Goal: Information Seeking & Learning: Learn about a topic

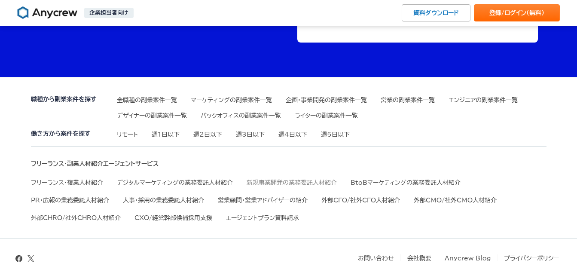
scroll to position [2912, 0]
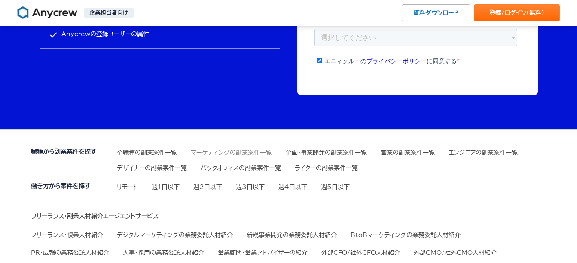
click at [211, 154] on link "マーケティングの副業案件一覧" at bounding box center [231, 153] width 81 height 6
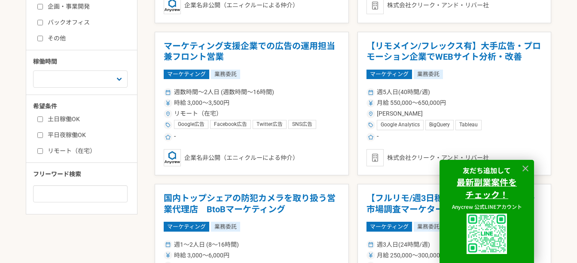
scroll to position [387, 0]
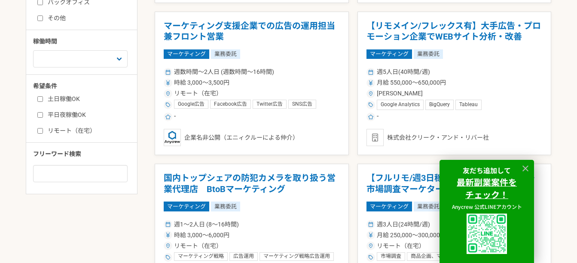
drag, startPoint x: 524, startPoint y: 167, endPoint x: 519, endPoint y: 164, distance: 5.8
click at [524, 167] on icon at bounding box center [526, 169] width 10 height 10
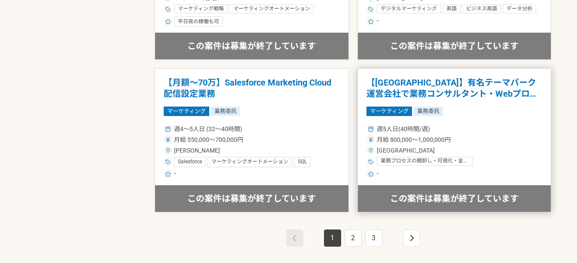
scroll to position [1590, 0]
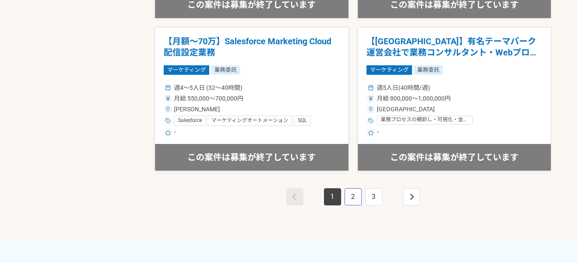
click at [355, 193] on link "2" at bounding box center [353, 196] width 17 height 17
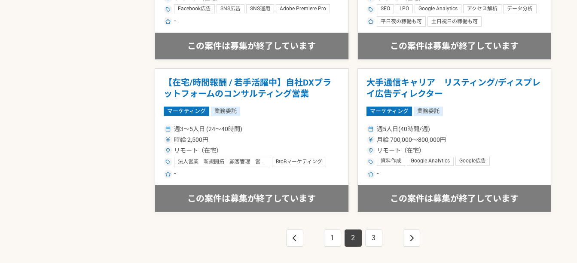
scroll to position [1590, 0]
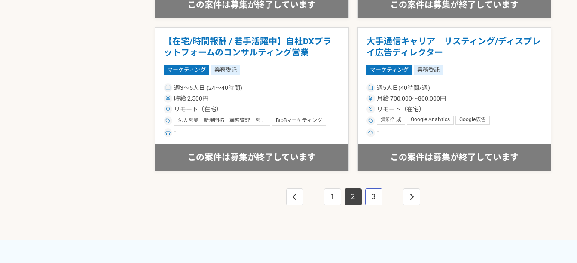
click at [373, 200] on link "3" at bounding box center [373, 196] width 17 height 17
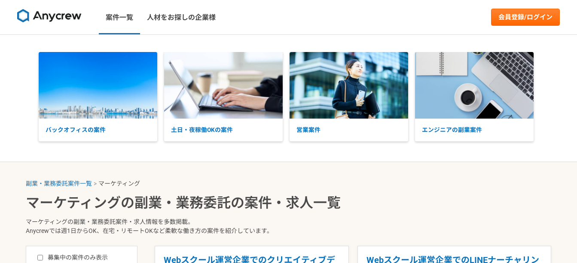
click at [31, 4] on div "案件一覧 人材をお探しの企業様" at bounding box center [115, 17] width 230 height 34
click at [44, 23] on link at bounding box center [49, 18] width 71 height 24
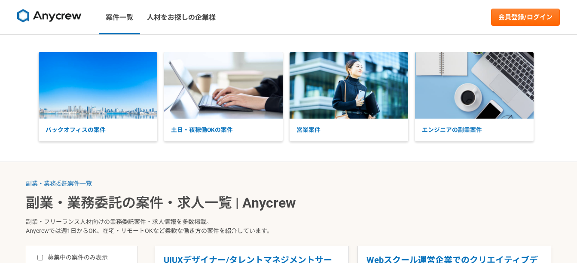
click at [27, 13] on img at bounding box center [49, 16] width 64 height 14
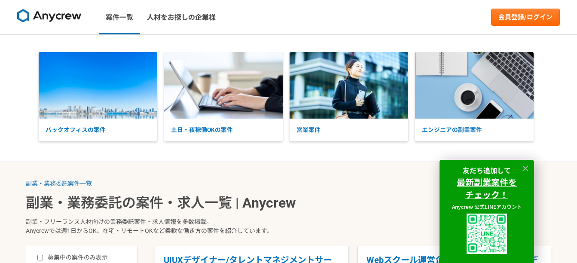
click at [63, 14] on img at bounding box center [49, 16] width 64 height 14
